Goal: Check status: Check status

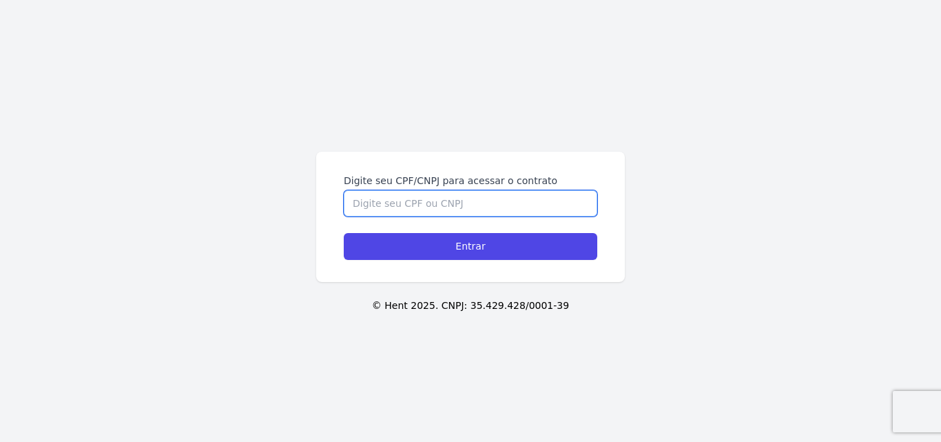
click at [420, 204] on input "Digite seu CPF/CNPJ para acessar o contrato" at bounding box center [471, 203] width 254 height 26
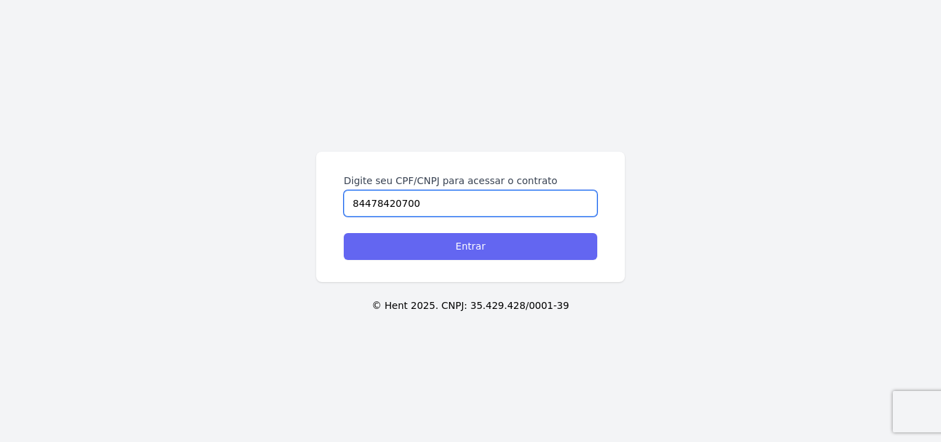
type input "84478420700"
click at [436, 246] on input "Entrar" at bounding box center [471, 246] width 254 height 27
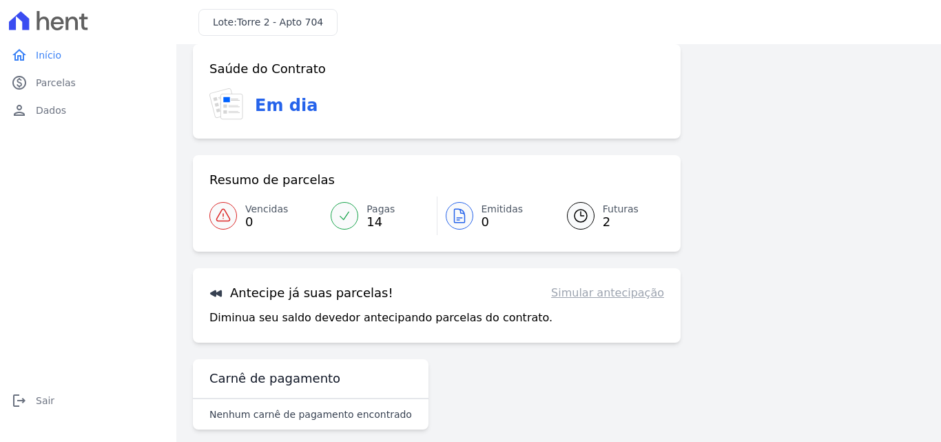
scroll to position [84, 0]
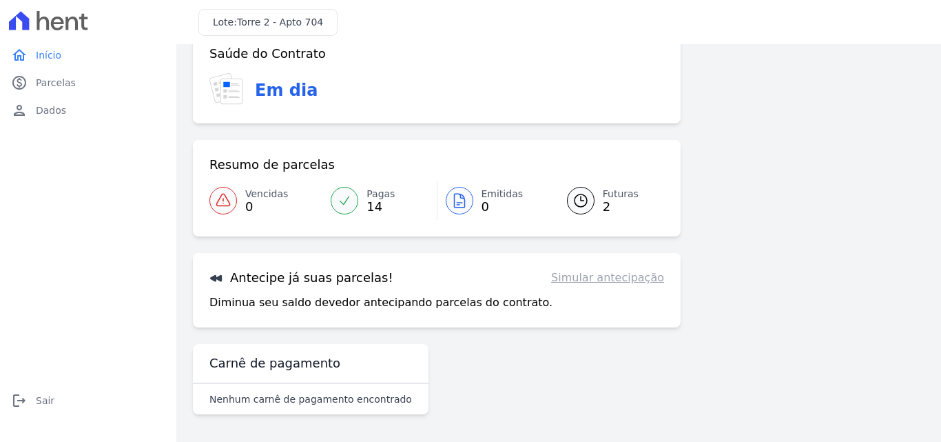
click at [603, 201] on span "2" at bounding box center [621, 206] width 36 height 11
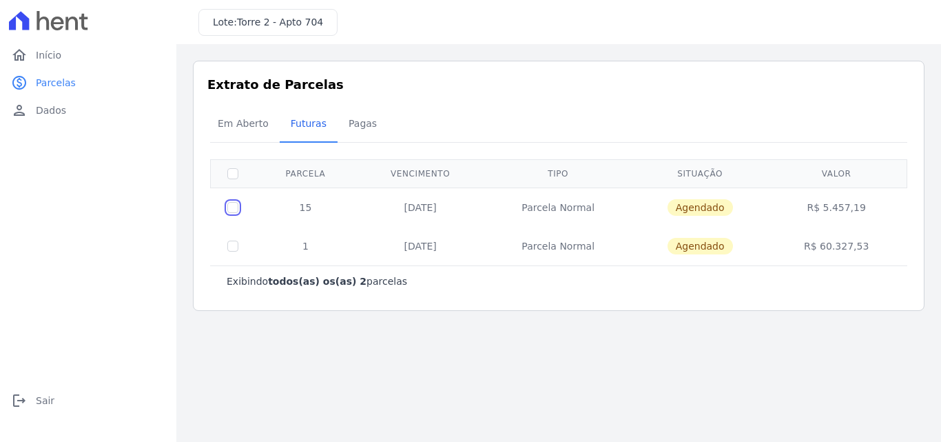
click at [233, 209] on input "checkbox" at bounding box center [232, 207] width 11 height 11
checkbox input "true"
click at [229, 207] on input "checkbox" at bounding box center [232, 207] width 11 height 11
checkbox input "false"
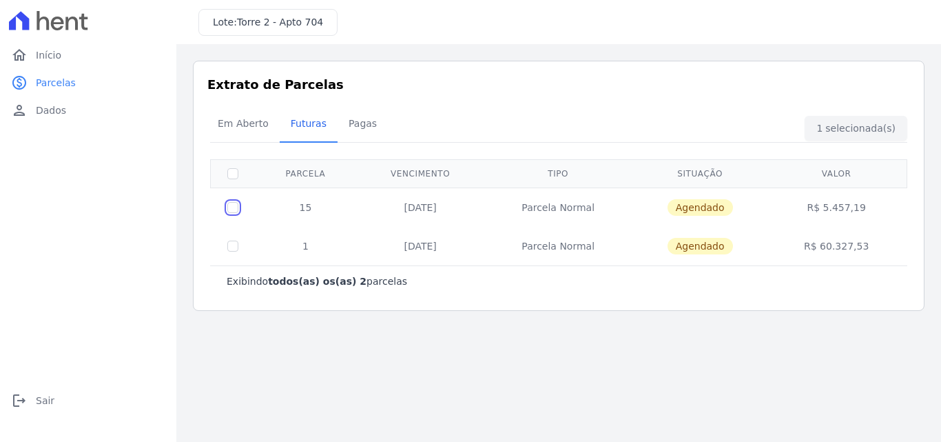
checkbox input "false"
click at [233, 123] on span "Em Aberto" at bounding box center [243, 124] width 68 height 28
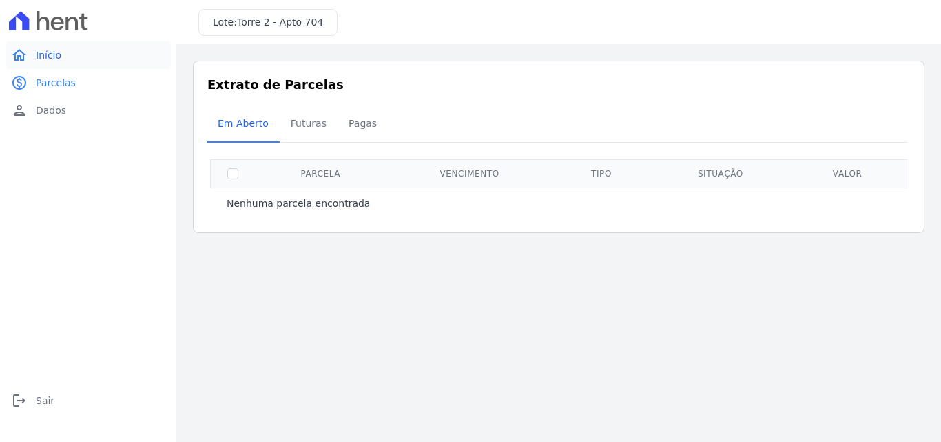
click at [47, 59] on span "Início" at bounding box center [48, 55] width 25 height 14
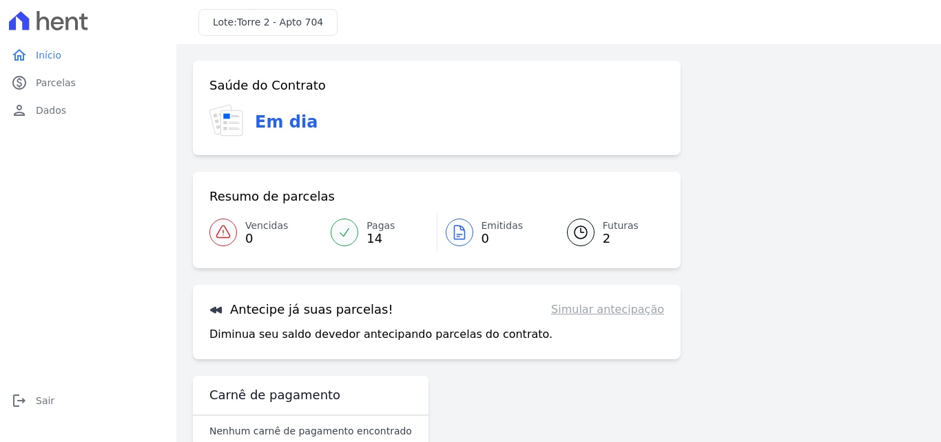
click at [608, 228] on span "Futuras" at bounding box center [621, 225] width 36 height 14
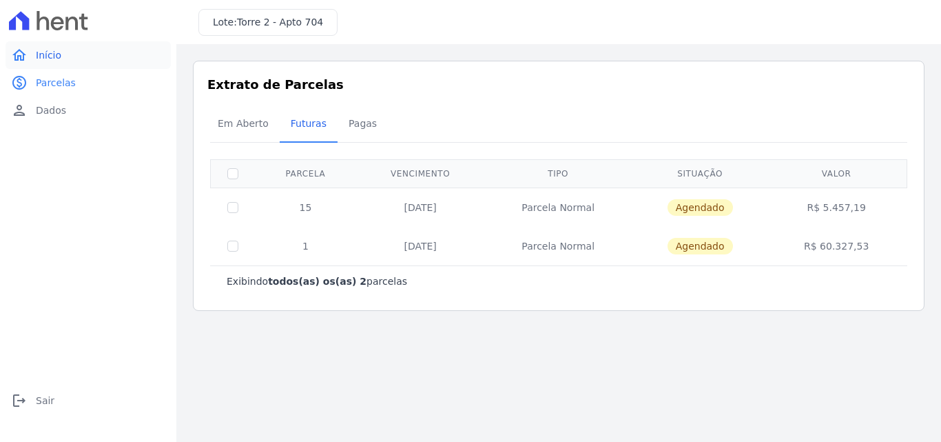
click at [45, 56] on span "Início" at bounding box center [48, 55] width 25 height 14
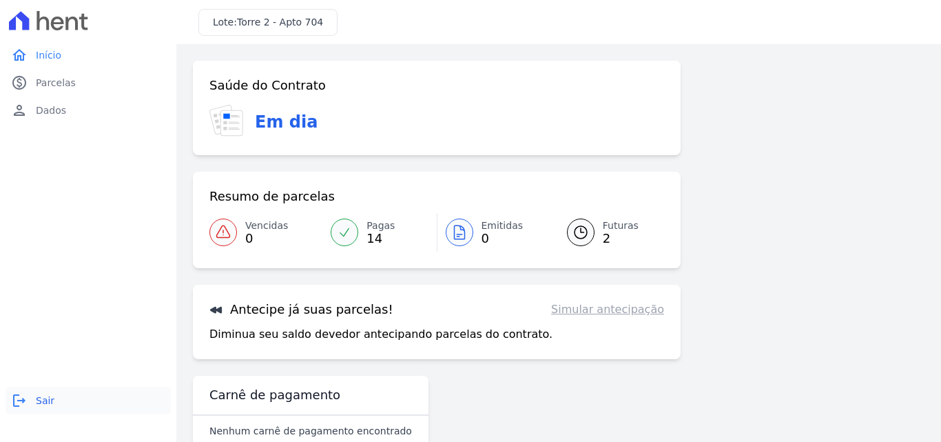
click at [22, 404] on icon "logout" at bounding box center [19, 400] width 17 height 17
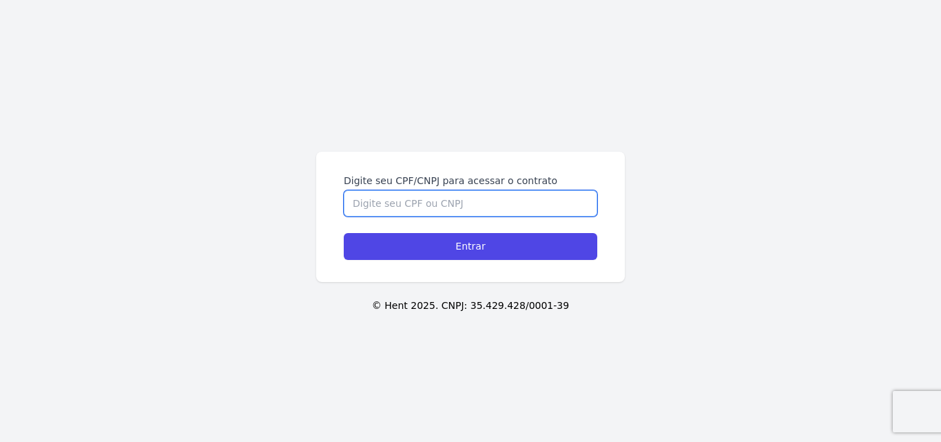
click at [410, 200] on input "Digite seu CPF/CNPJ para acessar o contrato" at bounding box center [471, 203] width 254 height 26
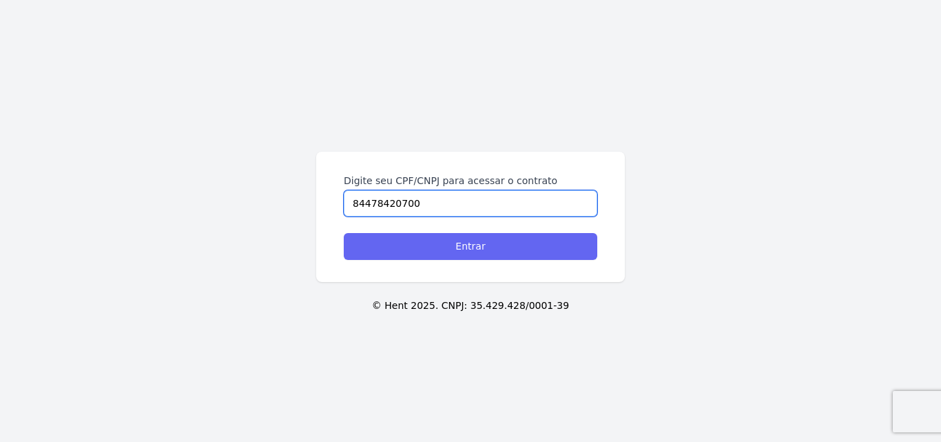
type input "84478420700"
click at [426, 254] on input "Entrar" at bounding box center [471, 246] width 254 height 27
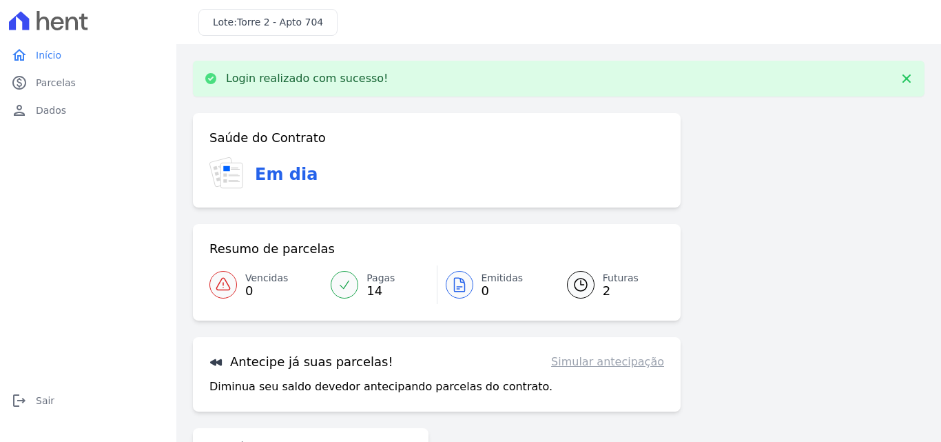
click at [603, 285] on span "2" at bounding box center [621, 290] width 36 height 11
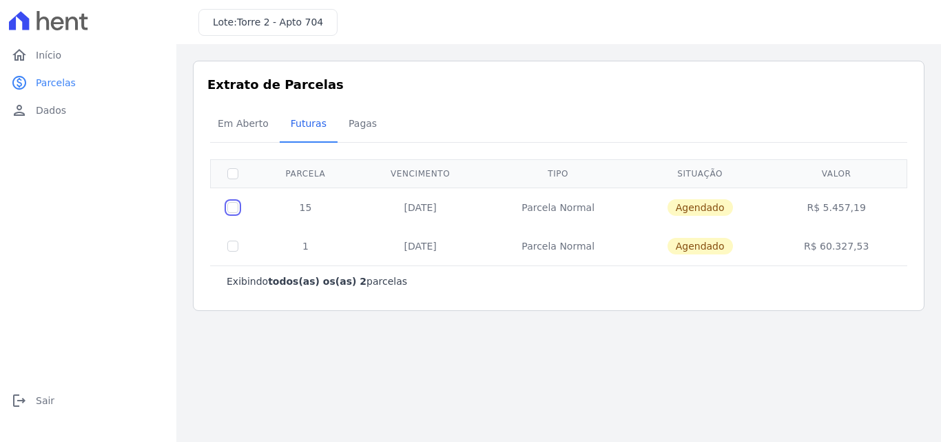
click at [235, 209] on input "checkbox" at bounding box center [232, 207] width 11 height 11
checkbox input "true"
click at [433, 209] on td "20/09/2025" at bounding box center [420, 206] width 129 height 39
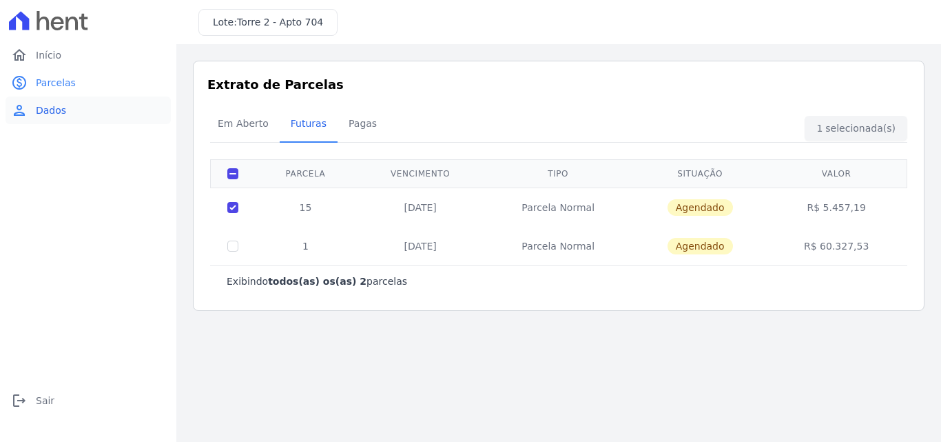
click at [45, 112] on span "Dados" at bounding box center [51, 110] width 30 height 14
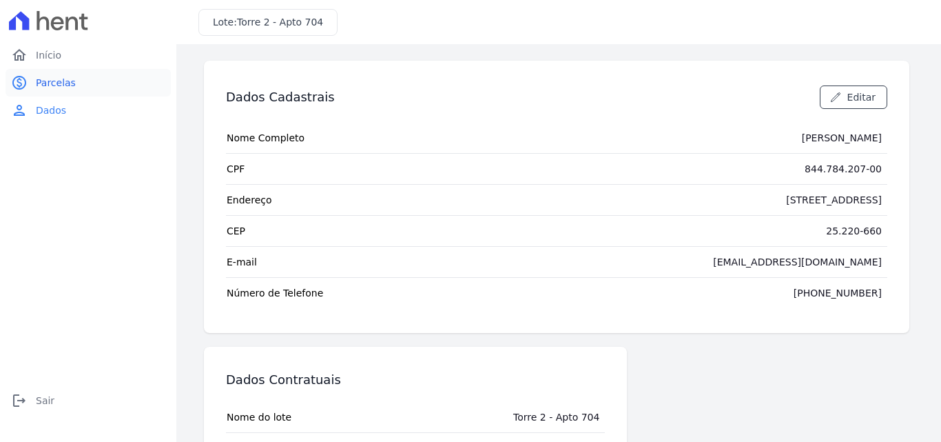
click at [74, 85] on link "paid Parcelas" at bounding box center [88, 83] width 165 height 28
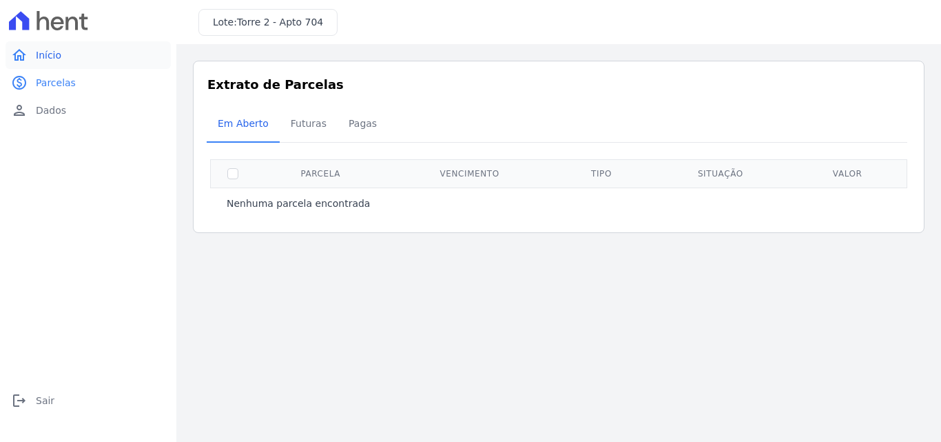
click at [60, 55] on link "home Início" at bounding box center [88, 55] width 165 height 28
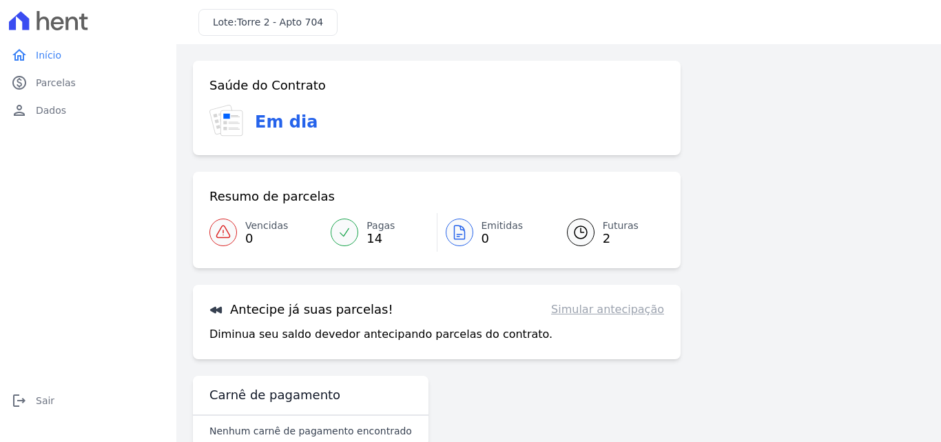
click at [218, 310] on icon at bounding box center [216, 310] width 12 height 7
